Goal: Book appointment/travel/reservation

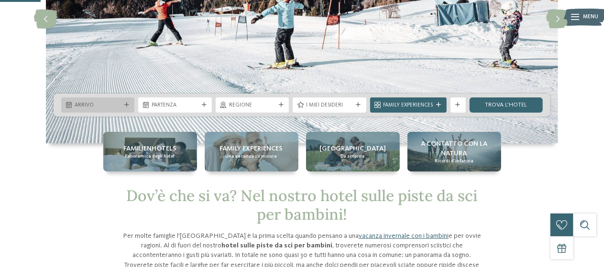
click at [108, 105] on span "Arrivo" at bounding box center [98, 106] width 46 height 8
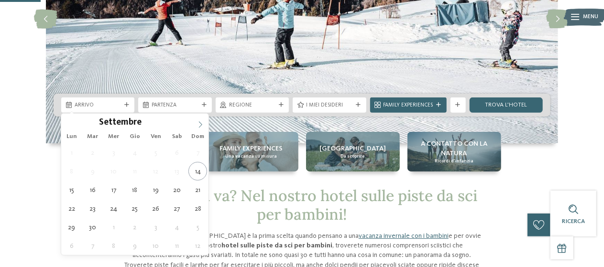
click at [199, 121] on icon at bounding box center [200, 124] width 7 height 7
click at [198, 121] on icon at bounding box center [200, 124] width 7 height 7
type div "29.12.2025"
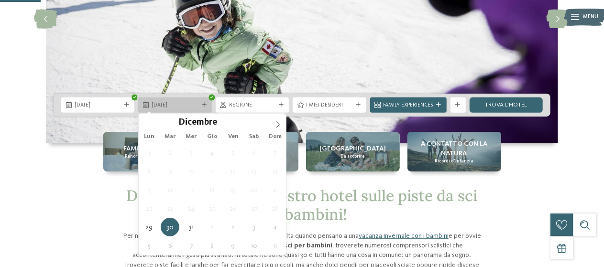
click at [191, 103] on span "30.12.2025" at bounding box center [174, 106] width 46 height 8
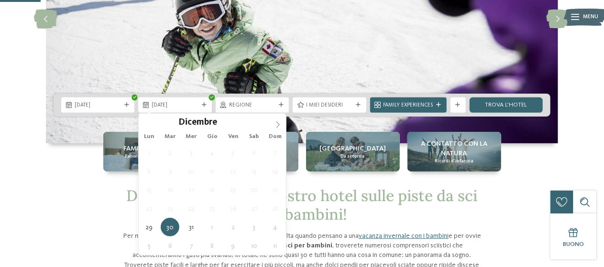
type input "****"
click at [278, 121] on icon at bounding box center [277, 124] width 7 height 7
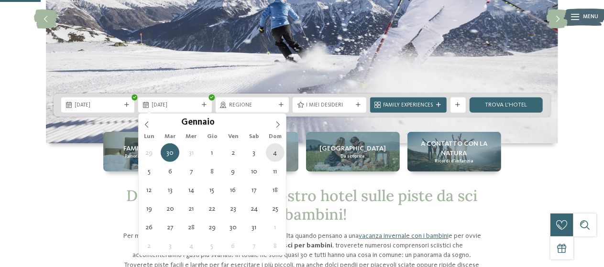
type div "04.01.2026"
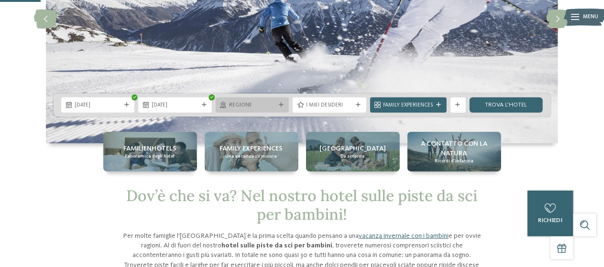
click at [260, 105] on span "Regione" at bounding box center [252, 106] width 46 height 8
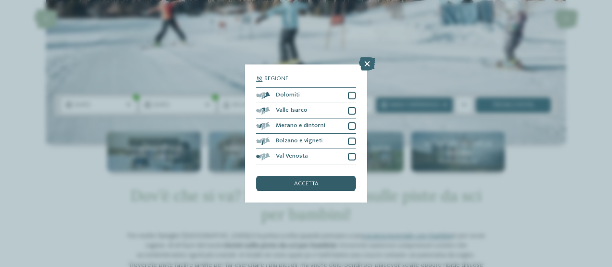
click at [329, 189] on div "accetta" at bounding box center [305, 183] width 99 height 15
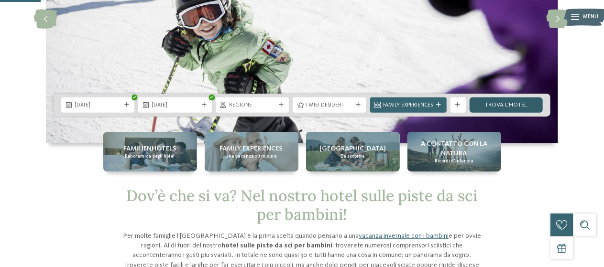
click at [515, 102] on link "trova l’hotel" at bounding box center [505, 104] width 73 height 15
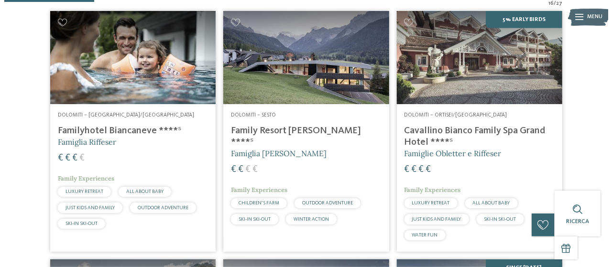
scroll to position [290, 0]
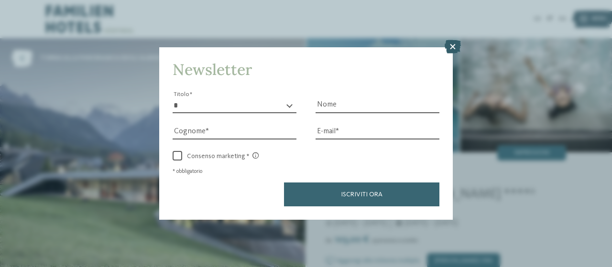
click at [449, 48] on icon at bounding box center [452, 46] width 16 height 13
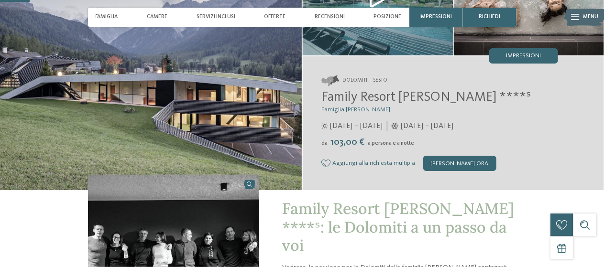
scroll to position [143, 0]
